Goal: Understand process/instructions

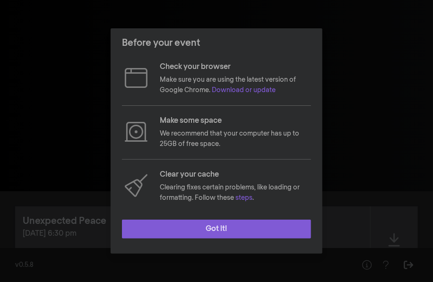
click at [235, 228] on button "Got it!" at bounding box center [216, 229] width 189 height 19
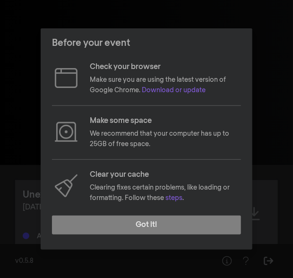
click at [238, 17] on div "Before your event Check your browser Make sure you are using the latest version…" at bounding box center [146, 139] width 293 height 278
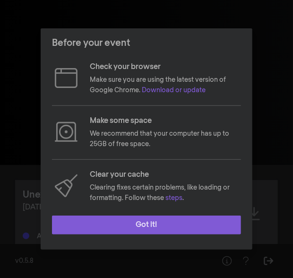
click at [153, 228] on button "Got it!" at bounding box center [146, 224] width 189 height 19
click at [151, 222] on button "Got it!" at bounding box center [146, 225] width 189 height 19
